Goal: Information Seeking & Learning: Find specific fact

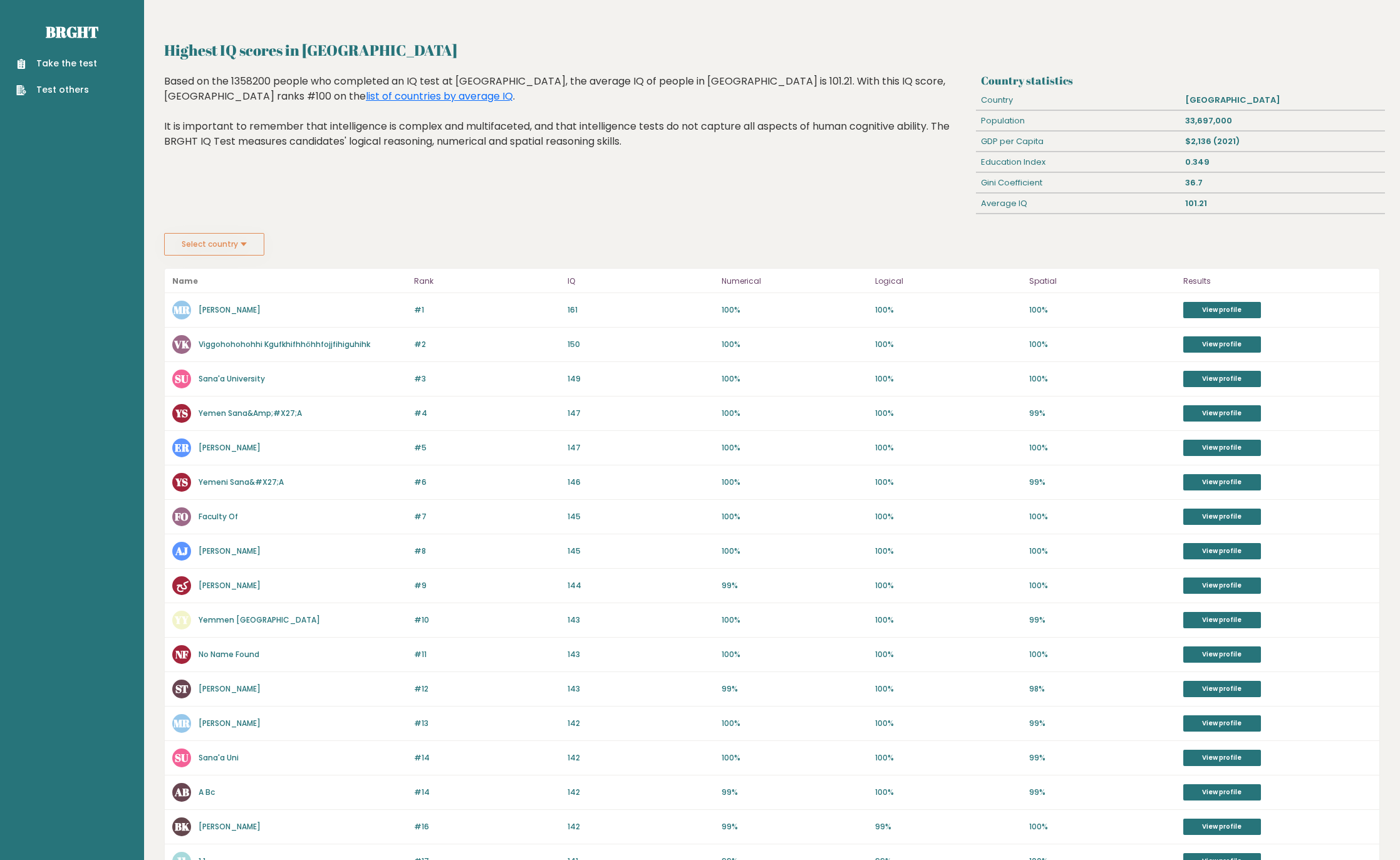
click at [654, 267] on div "Highest IQ scores in [GEOGRAPHIC_DATA] Country statistics Country [GEOGRAPHIC_D…" at bounding box center [773, 510] width 1217 height 943
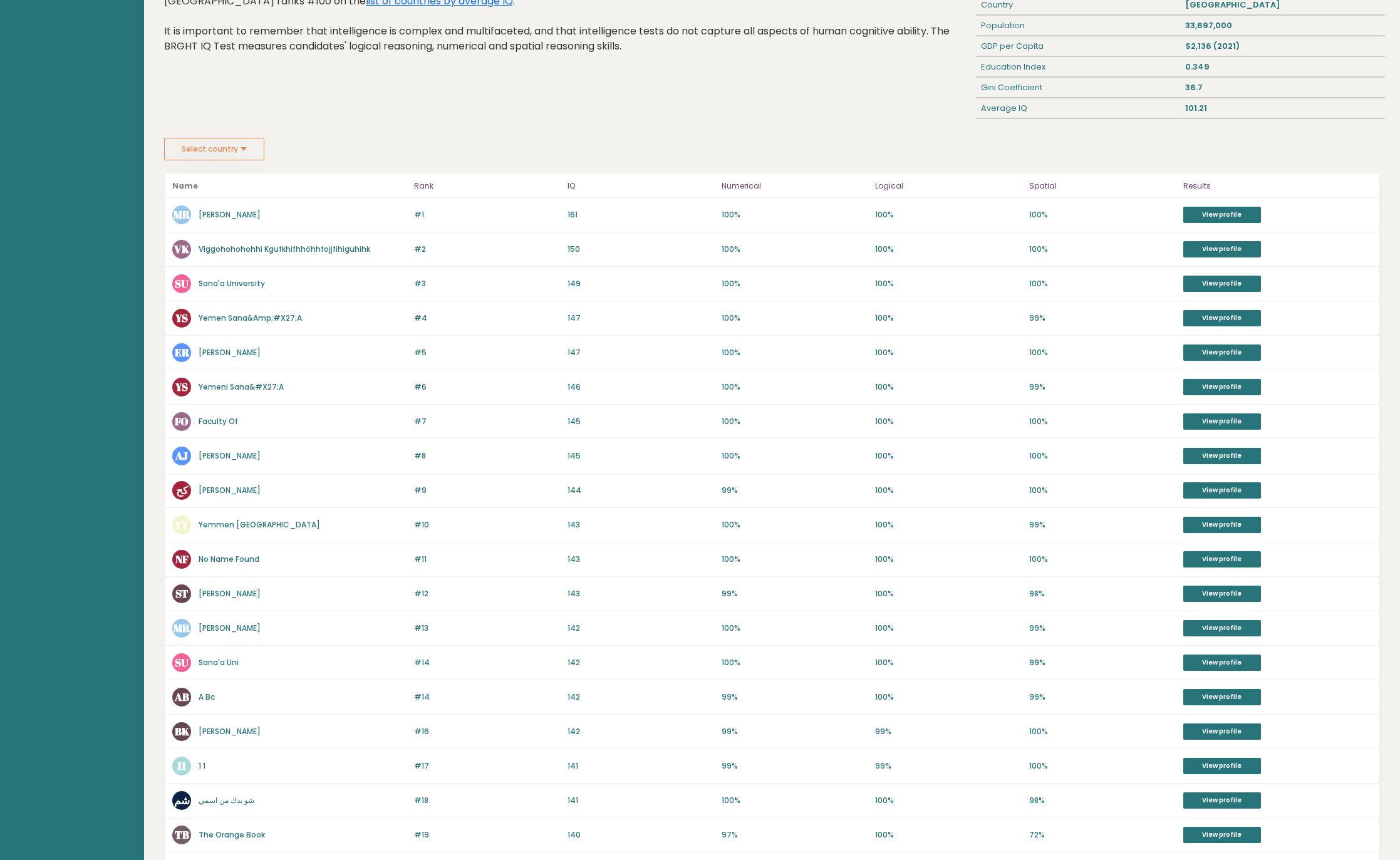
scroll to position [77, 0]
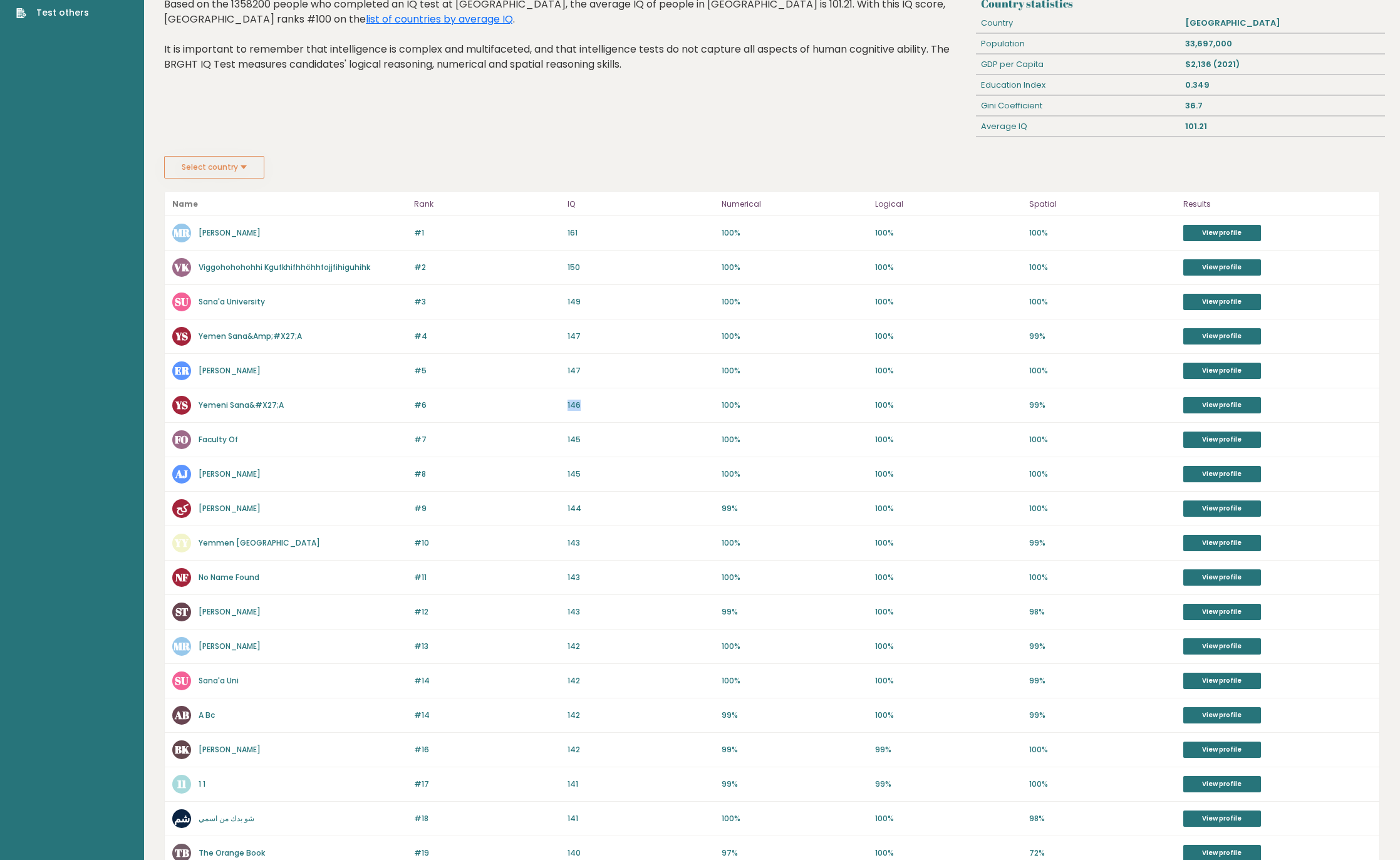
drag, startPoint x: 561, startPoint y: 404, endPoint x: 708, endPoint y: 419, distance: 147.8
click at [587, 406] on div "#6 YS Yemeni Sana&#X27;A 146 #6 146 100% 100% 99% View profile" at bounding box center [772, 405] width 1215 height 34
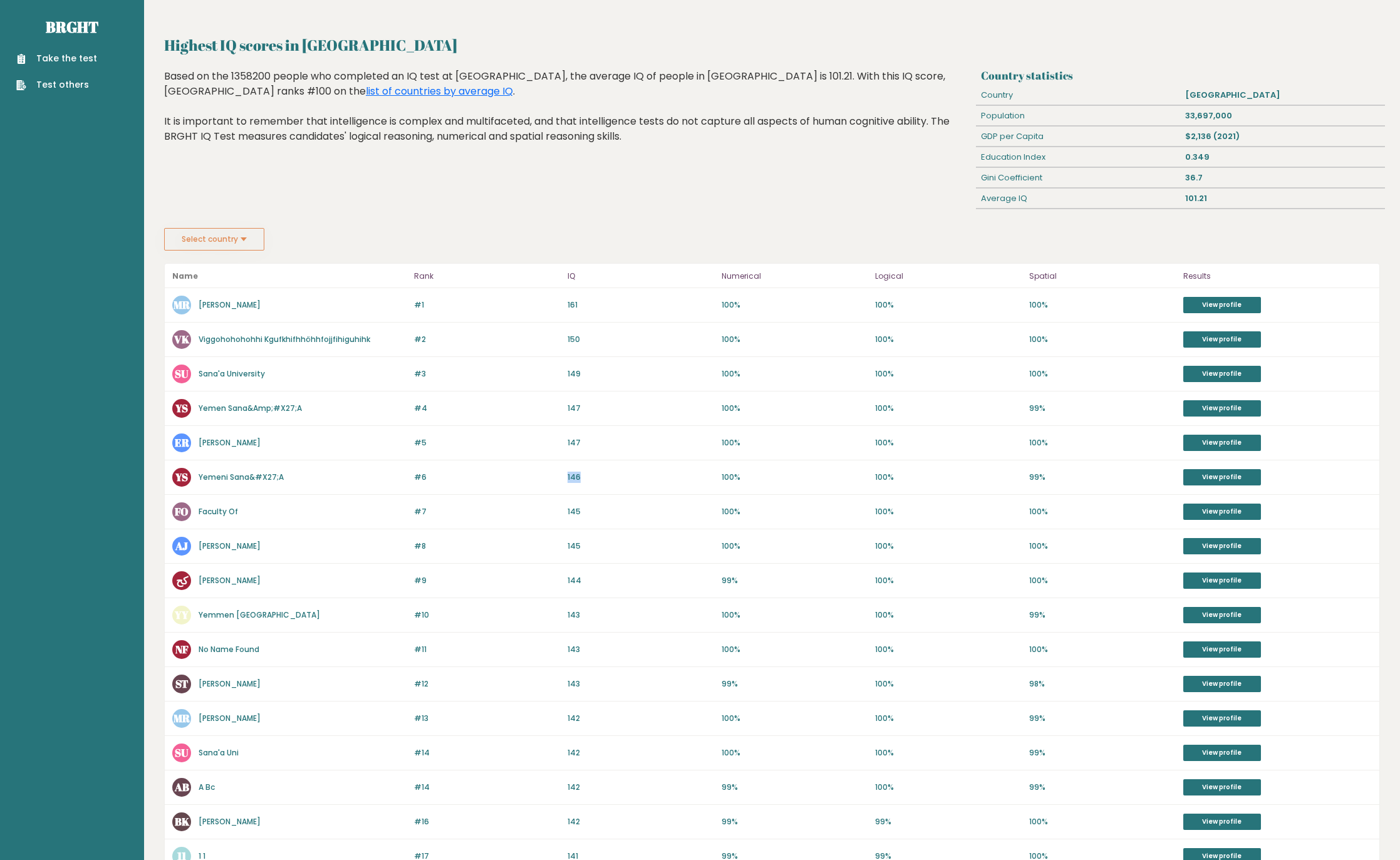
scroll to position [0, 0]
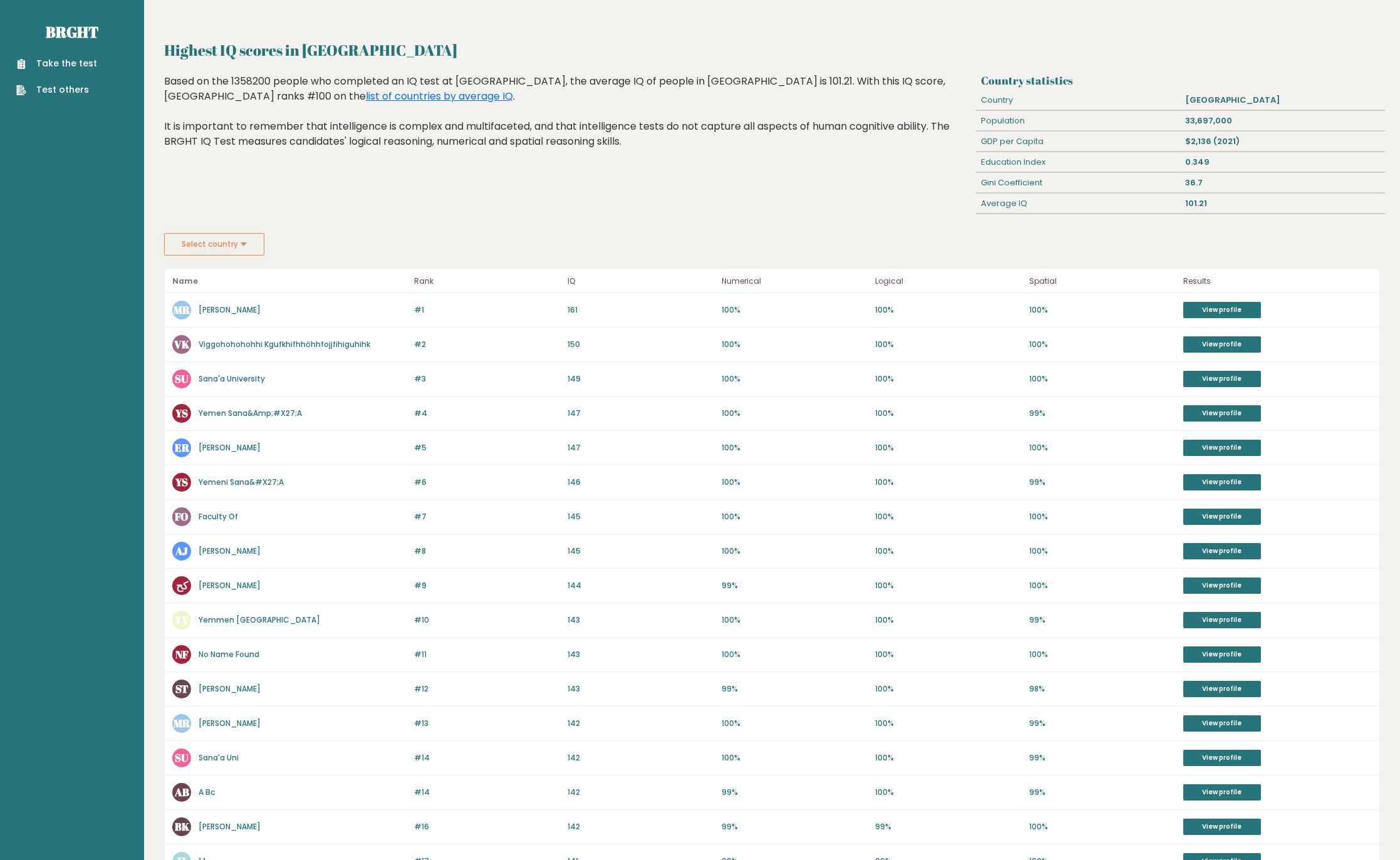
click at [1011, 203] on div "Average IQ" at bounding box center [1078, 203] width 204 height 20
drag, startPoint x: 976, startPoint y: 205, endPoint x: 1027, endPoint y: 202, distance: 51.1
click at [1027, 202] on div "Average IQ" at bounding box center [1078, 203] width 204 height 20
click at [1214, 91] on div "[GEOGRAPHIC_DATA]" at bounding box center [1283, 99] width 204 height 20
click at [1184, 196] on div "101.21" at bounding box center [1283, 203] width 204 height 20
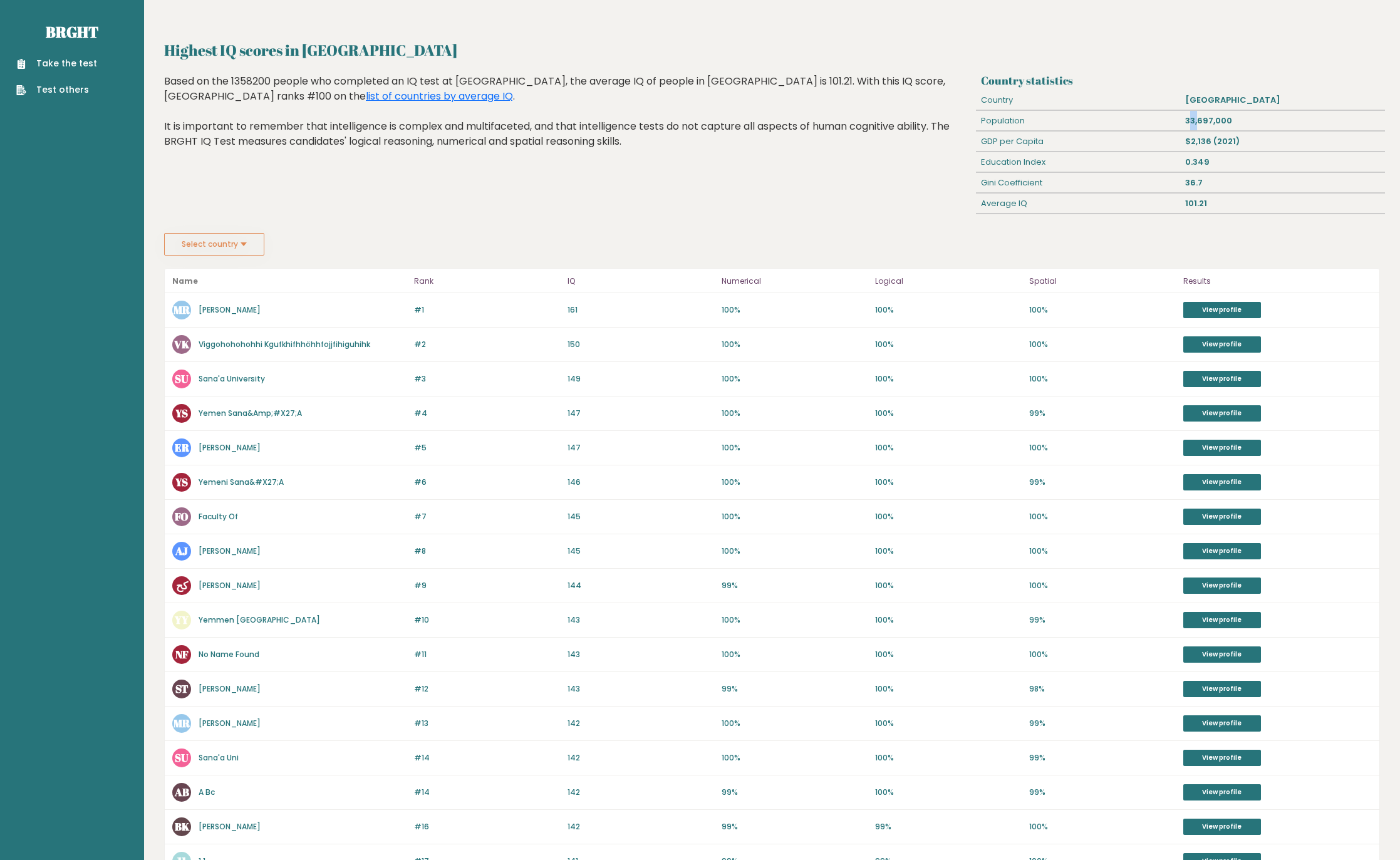
click at [1239, 109] on div "Country statistics Country [GEOGRAPHIC_DATA] Population 33,697,000 GDP per Capi…" at bounding box center [1180, 153] width 409 height 159
click at [1345, 195] on div "101.21" at bounding box center [1283, 203] width 204 height 20
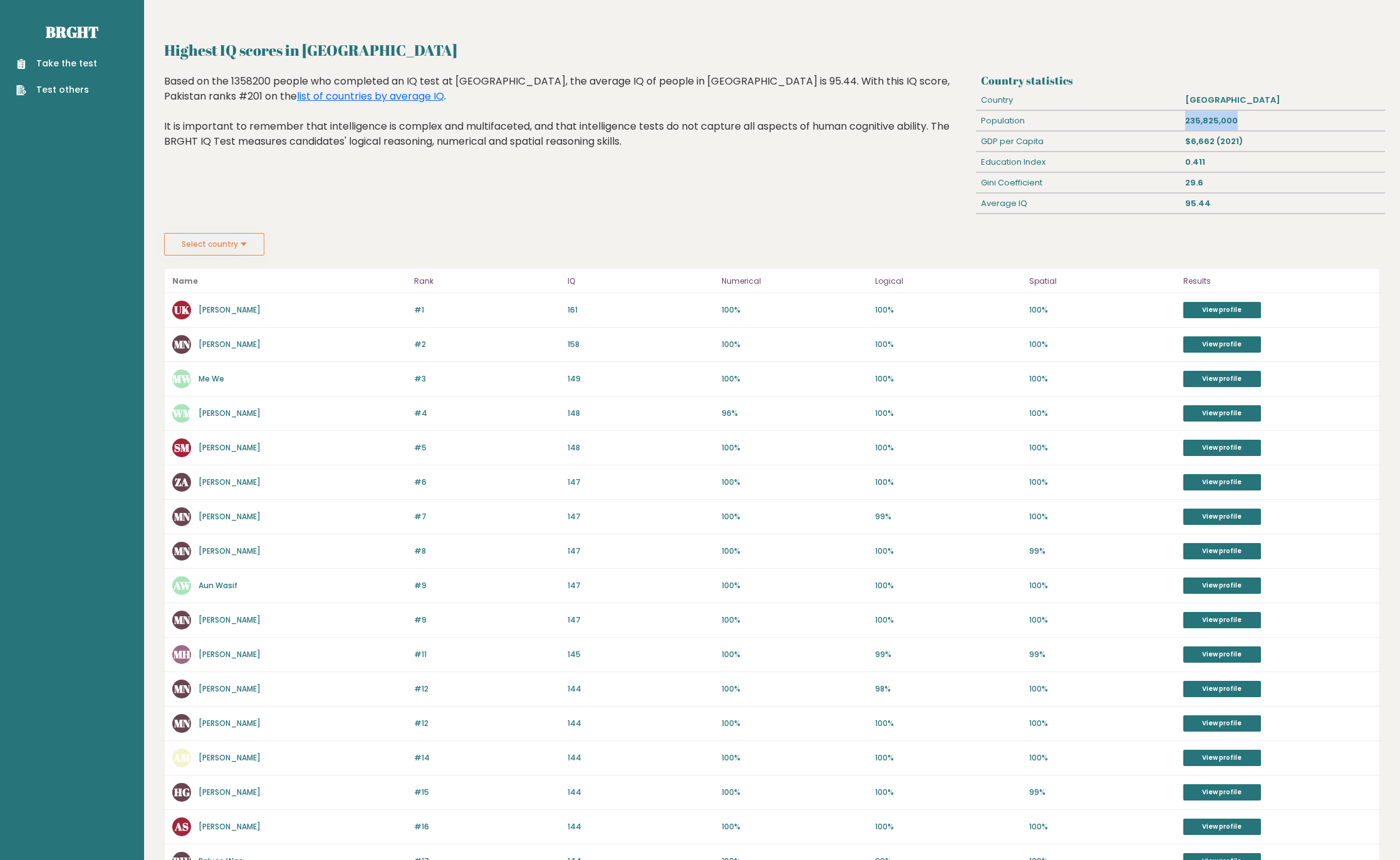
drag, startPoint x: 1186, startPoint y: 117, endPoint x: 1241, endPoint y: 116, distance: 55.0
click at [1241, 116] on div "235,825,000" at bounding box center [1283, 121] width 204 height 20
click at [1199, 257] on div "Highest IQ scores in Pakistan Country statistics Country Pakistan Population 23…" at bounding box center [773, 510] width 1217 height 943
click at [1072, 284] on p "Spatial" at bounding box center [1102, 281] width 147 height 15
